Goal: Transaction & Acquisition: Obtain resource

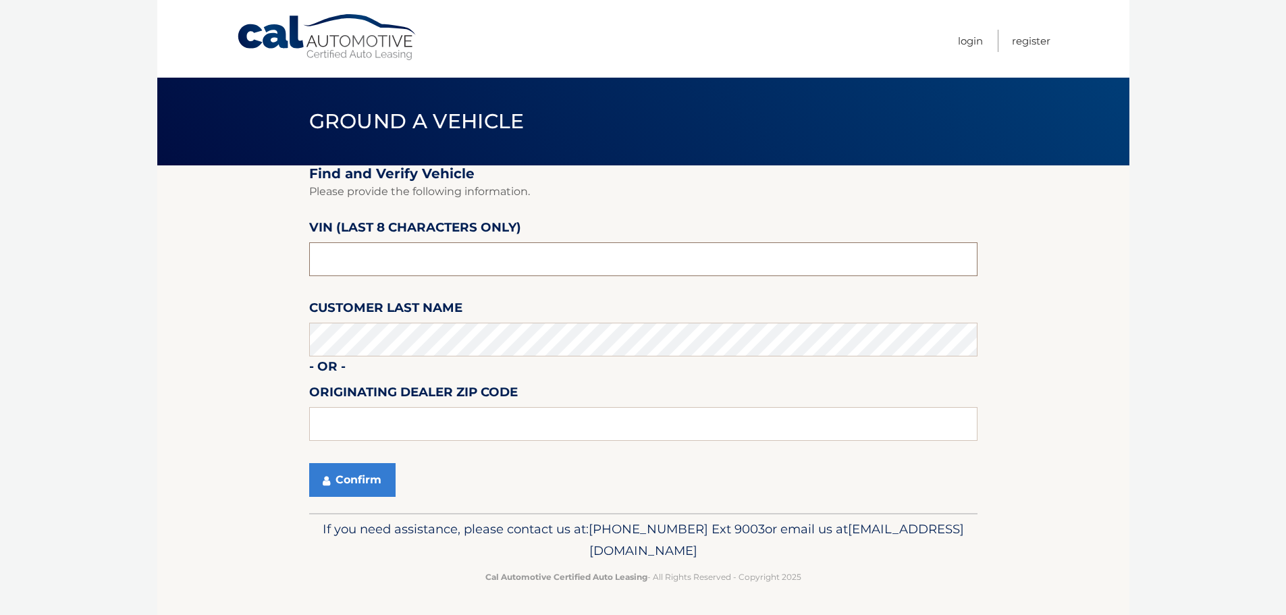
click at [512, 250] on input "text" at bounding box center [643, 259] width 668 height 34
click at [462, 257] on input "text" at bounding box center [643, 259] width 668 height 34
click at [459, 263] on input "text" at bounding box center [643, 259] width 668 height 34
drag, startPoint x: 459, startPoint y: 263, endPoint x: 39, endPoint y: 267, distance: 420.0
click at [39, 267] on body "Cal Automotive Menu Login Register Ground a Vehicle" at bounding box center [643, 307] width 1286 height 615
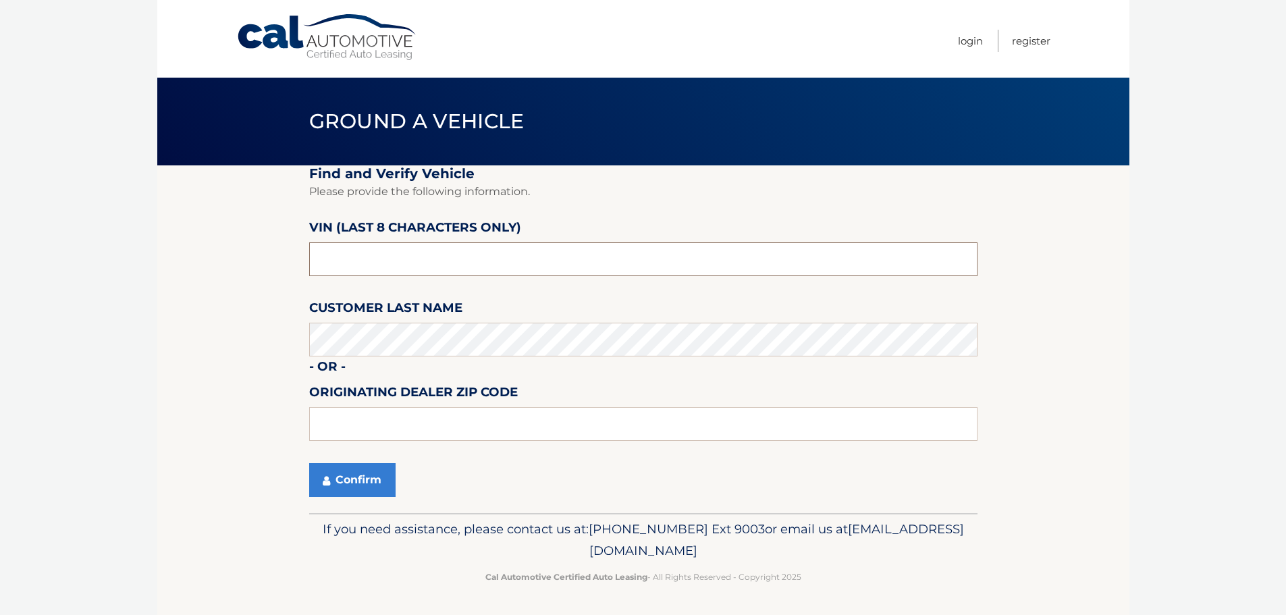
click at [423, 250] on input "text" at bounding box center [643, 259] width 668 height 34
paste input "PN685433"
type input "PN685433"
click at [369, 482] on button "Confirm" at bounding box center [352, 480] width 86 height 34
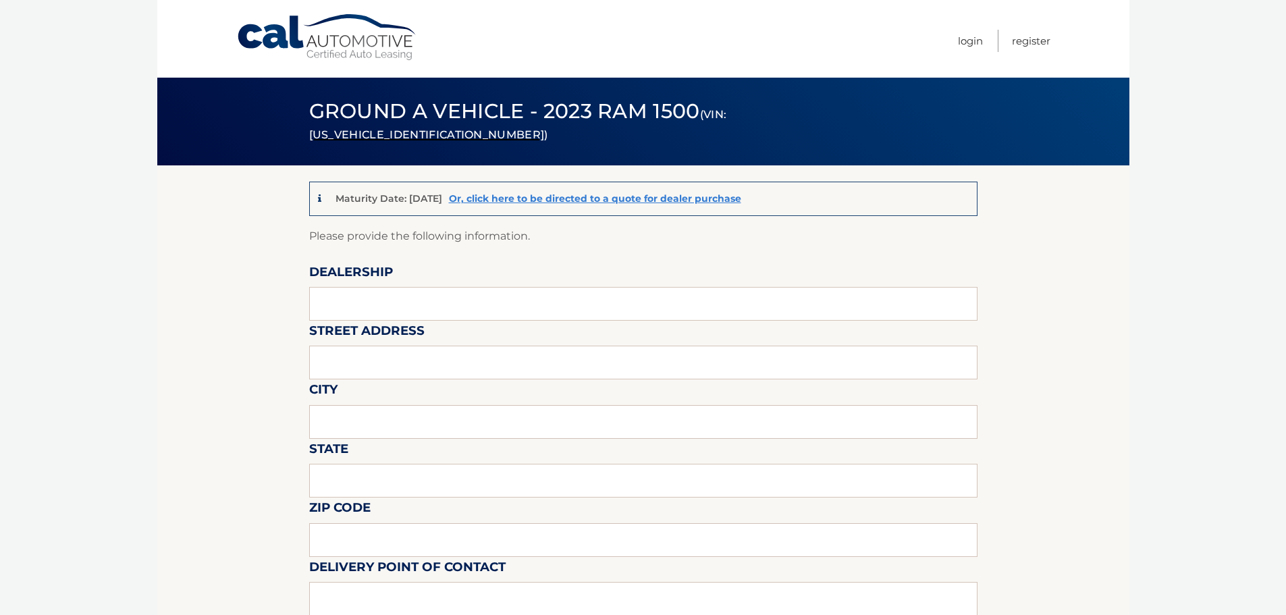
click at [325, 31] on link "Cal Automotive" at bounding box center [327, 38] width 182 height 48
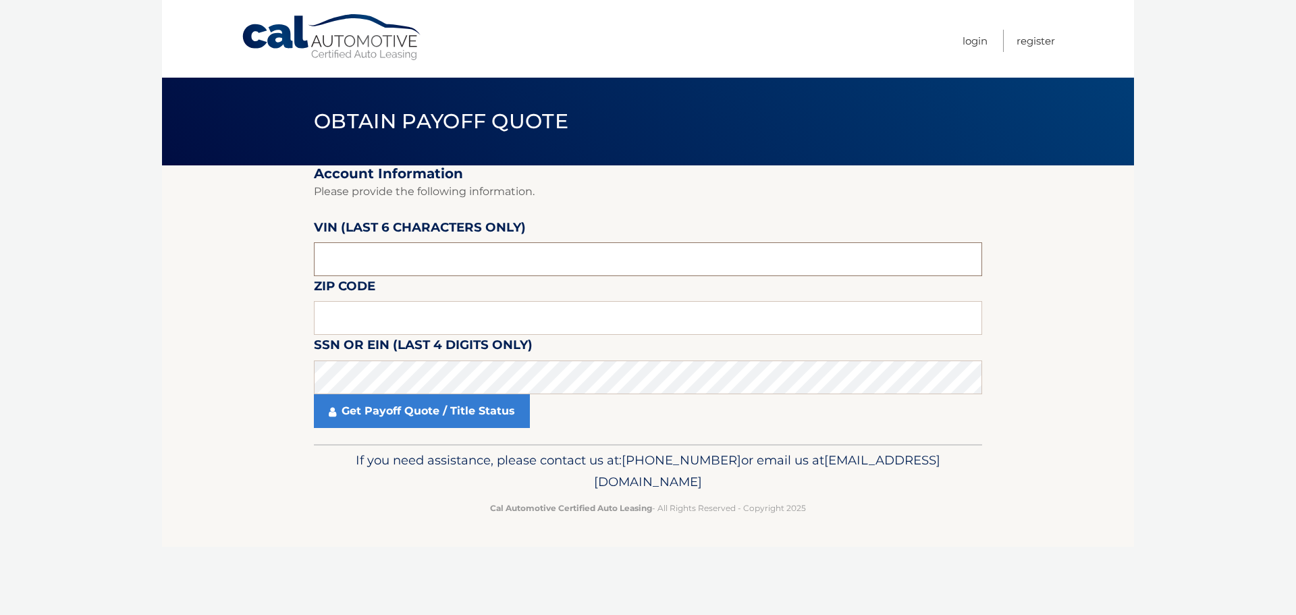
click at [432, 269] on input "text" at bounding box center [648, 259] width 668 height 34
drag, startPoint x: 423, startPoint y: 259, endPoint x: 44, endPoint y: 263, distance: 378.8
click at [77, 262] on body "Cal Automotive Menu Login Register Obtain Payoff Quote" at bounding box center [648, 307] width 1296 height 615
paste input "PN6854"
type input "PN6854"
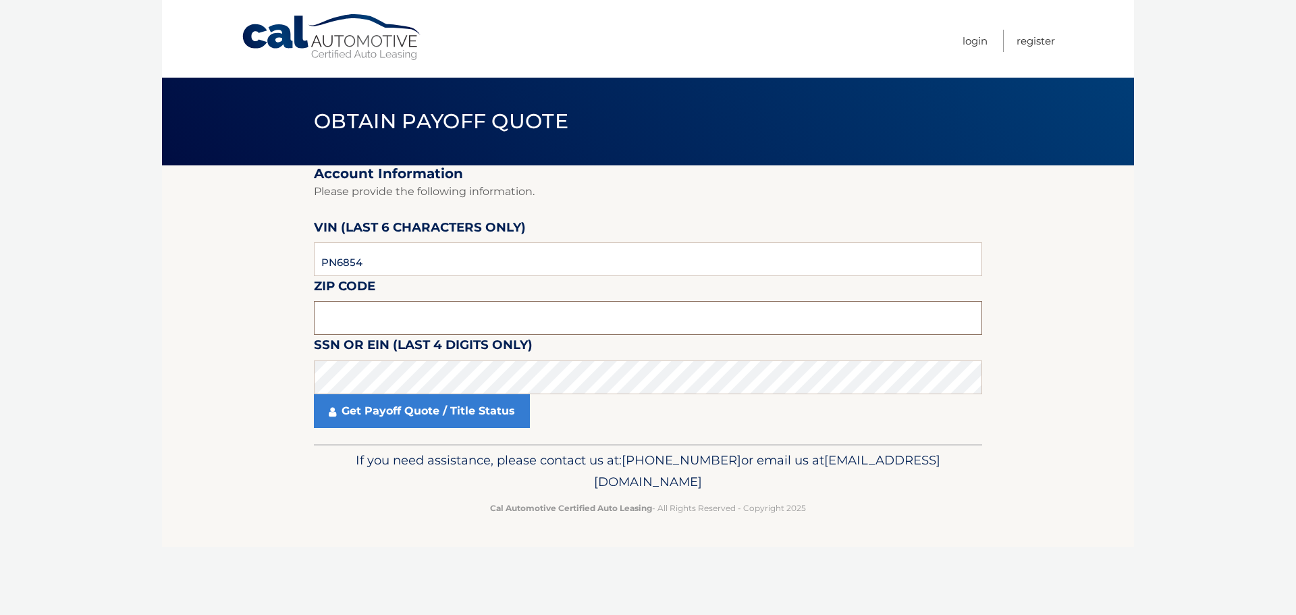
drag, startPoint x: 414, startPoint y: 315, endPoint x: 406, endPoint y: 315, distance: 7.4
click at [414, 315] on input "text" at bounding box center [648, 318] width 668 height 34
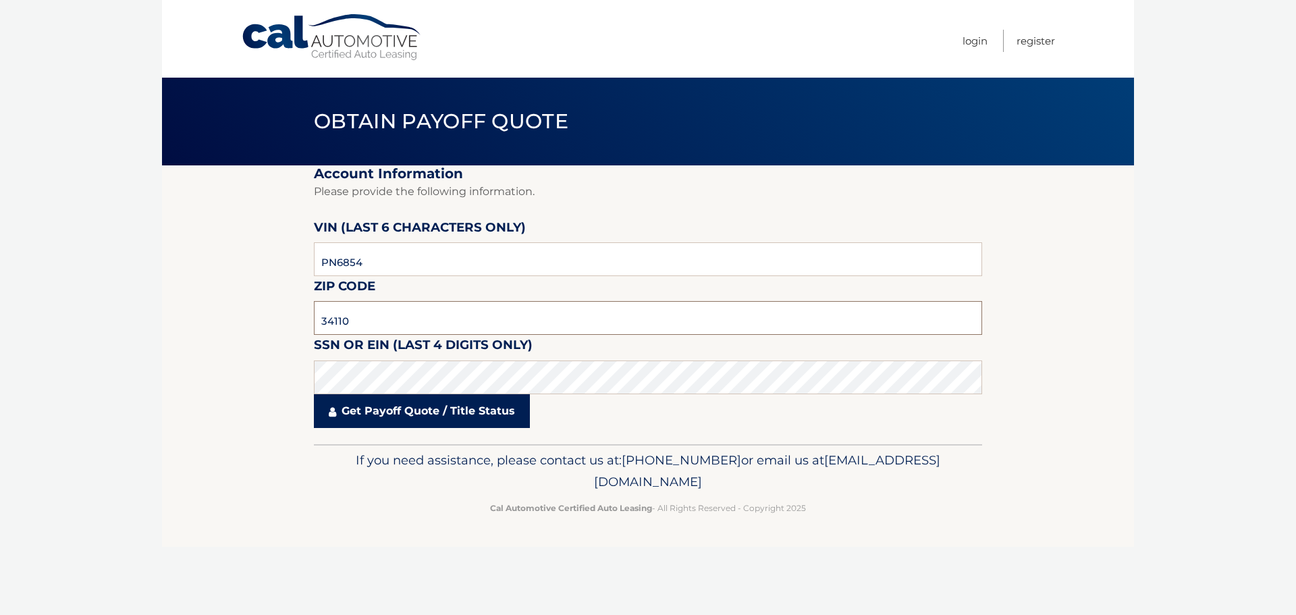
type input "34110"
click at [451, 408] on link "Get Payoff Quote / Title Status" at bounding box center [422, 411] width 216 height 34
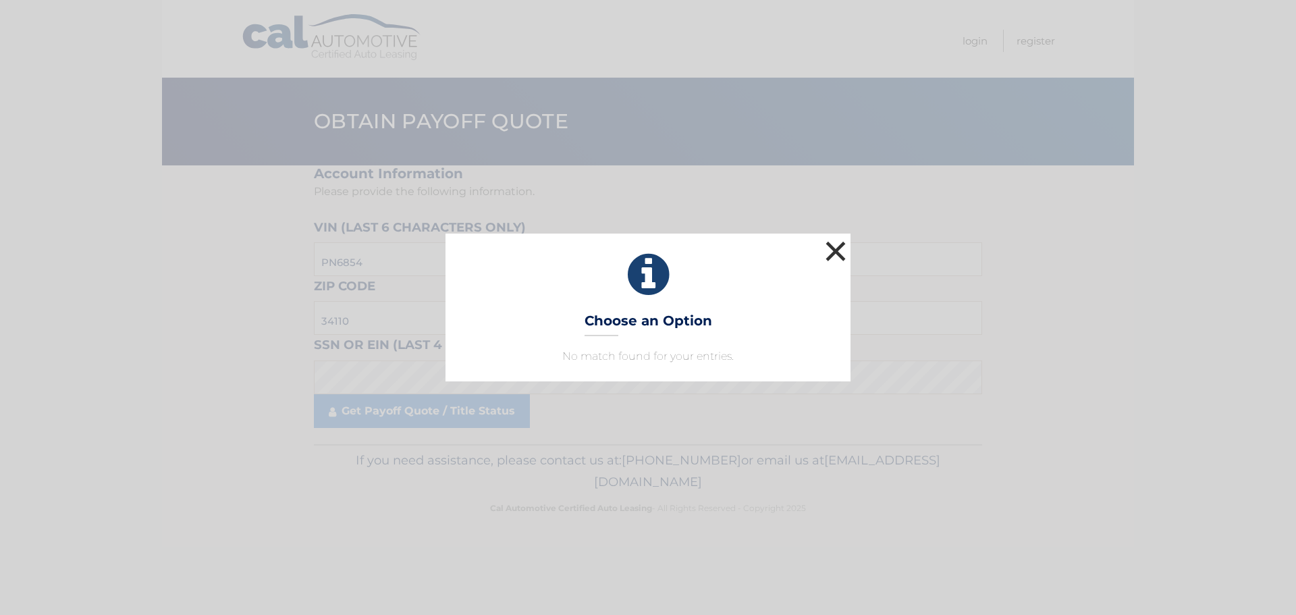
click at [835, 253] on button "×" at bounding box center [835, 251] width 27 height 27
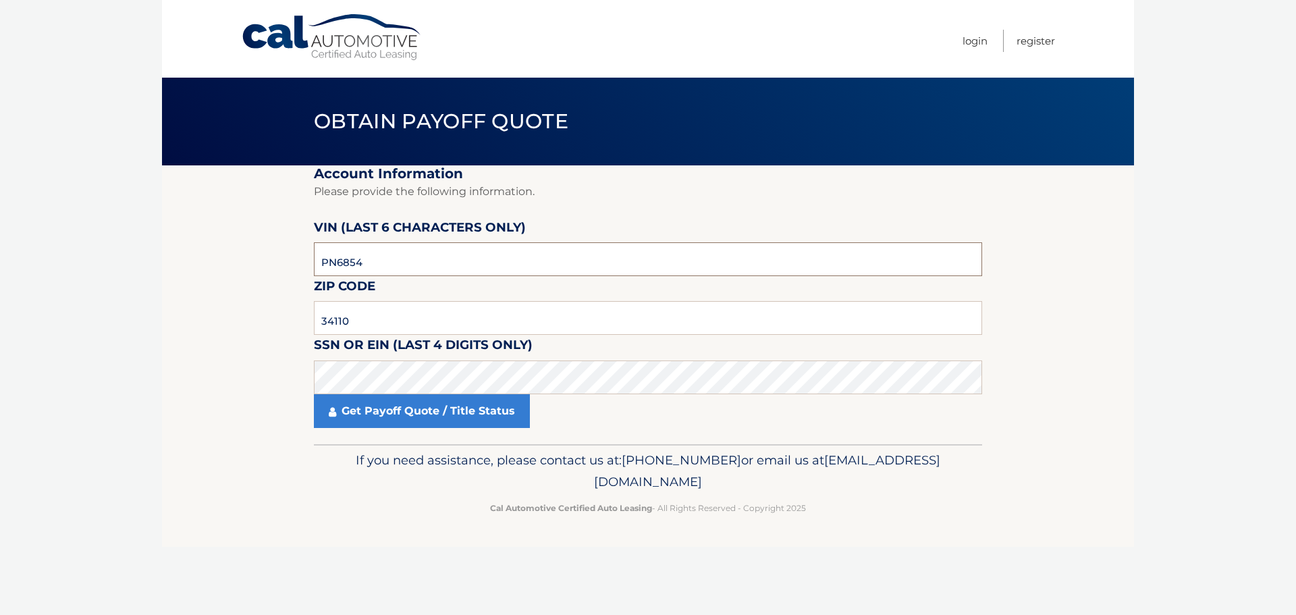
drag, startPoint x: 413, startPoint y: 260, endPoint x: -128, endPoint y: 332, distance: 545.6
click at [0, 332] on html "Cal Automotive Menu Login Register Obtain Payoff Quote PN6854" at bounding box center [648, 307] width 1296 height 615
paste input "685433"
type input "685433"
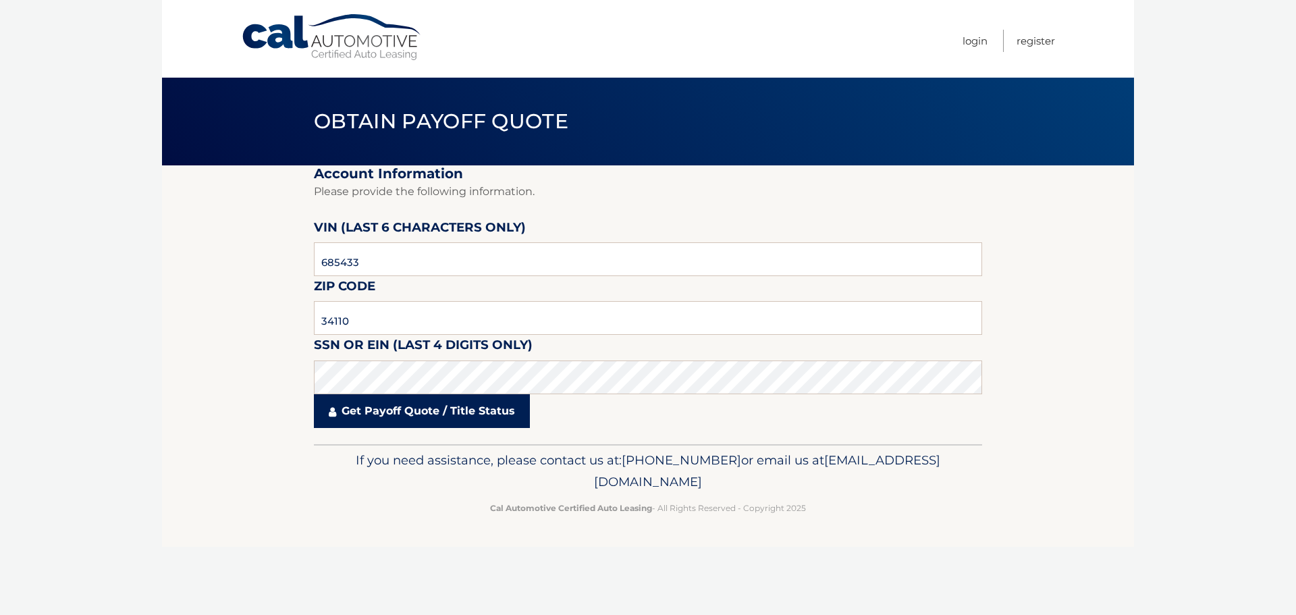
click at [402, 417] on link "Get Payoff Quote / Title Status" at bounding box center [422, 411] width 216 height 34
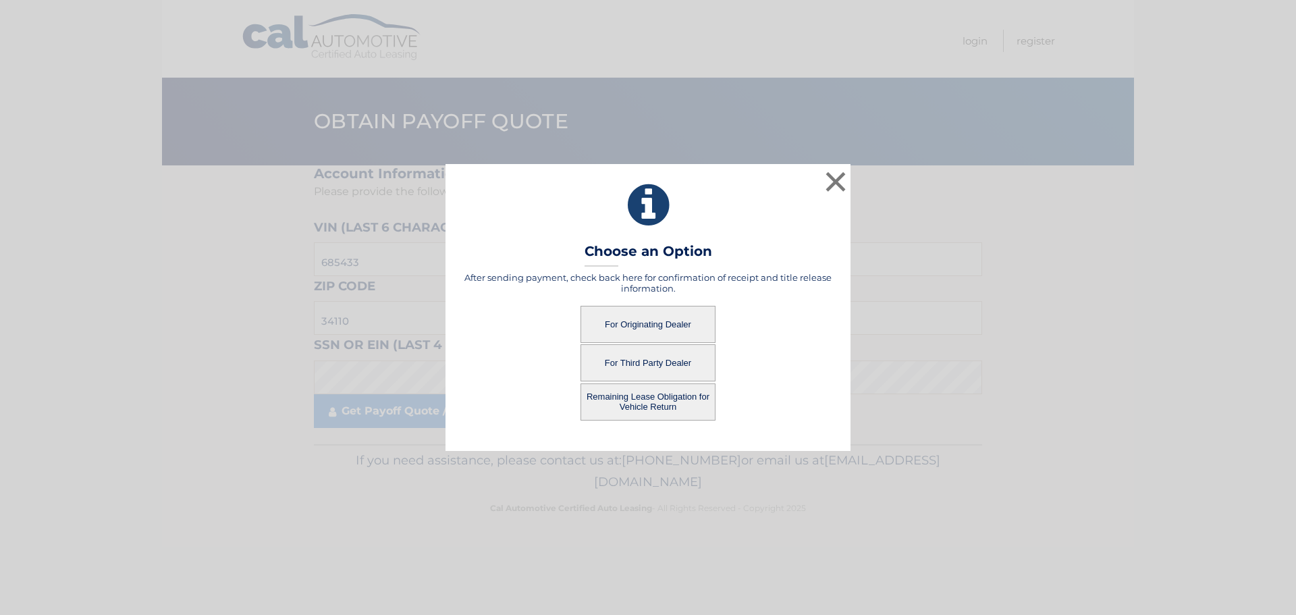
click at [696, 316] on button "For Originating Dealer" at bounding box center [648, 324] width 135 height 37
click at [683, 323] on button "For Originating Dealer" at bounding box center [648, 324] width 135 height 37
